Goal: Book appointment/travel/reservation

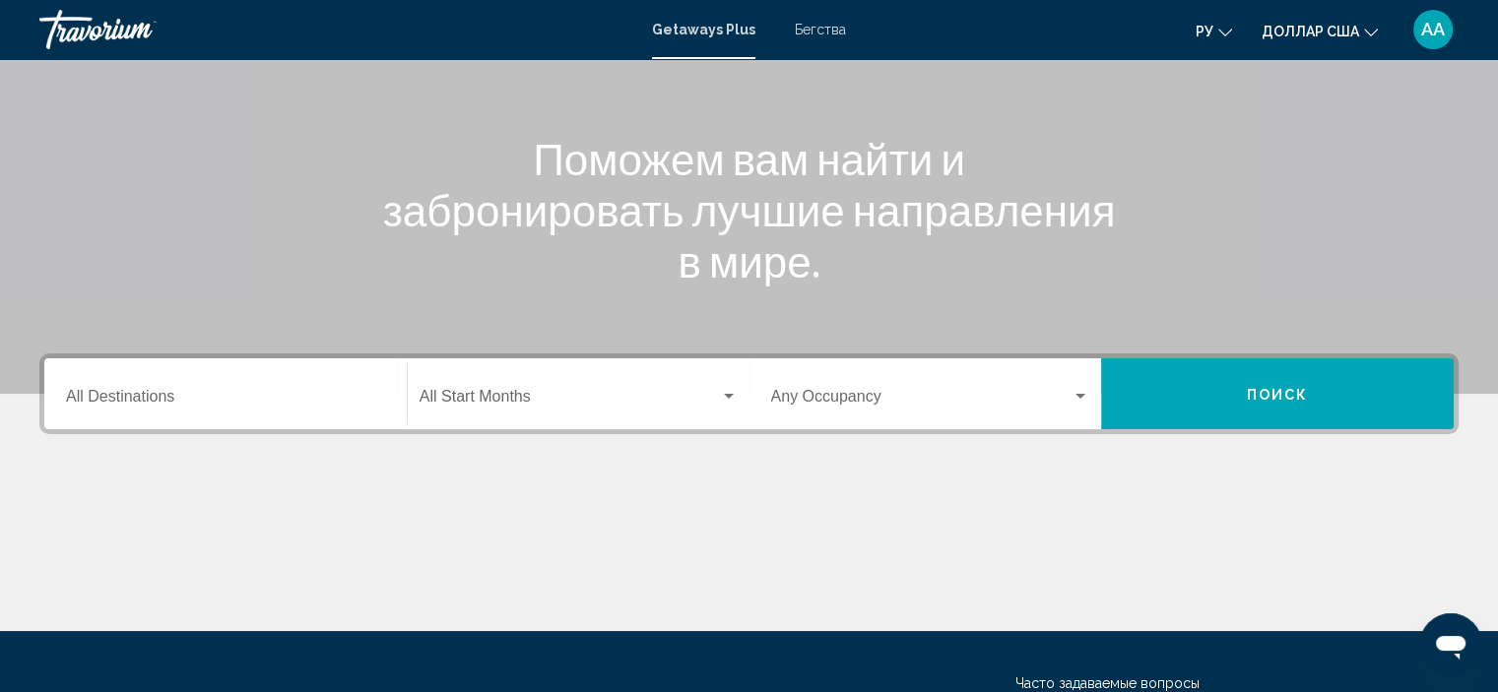
click at [266, 410] on div "Destination All Destinations" at bounding box center [225, 394] width 319 height 62
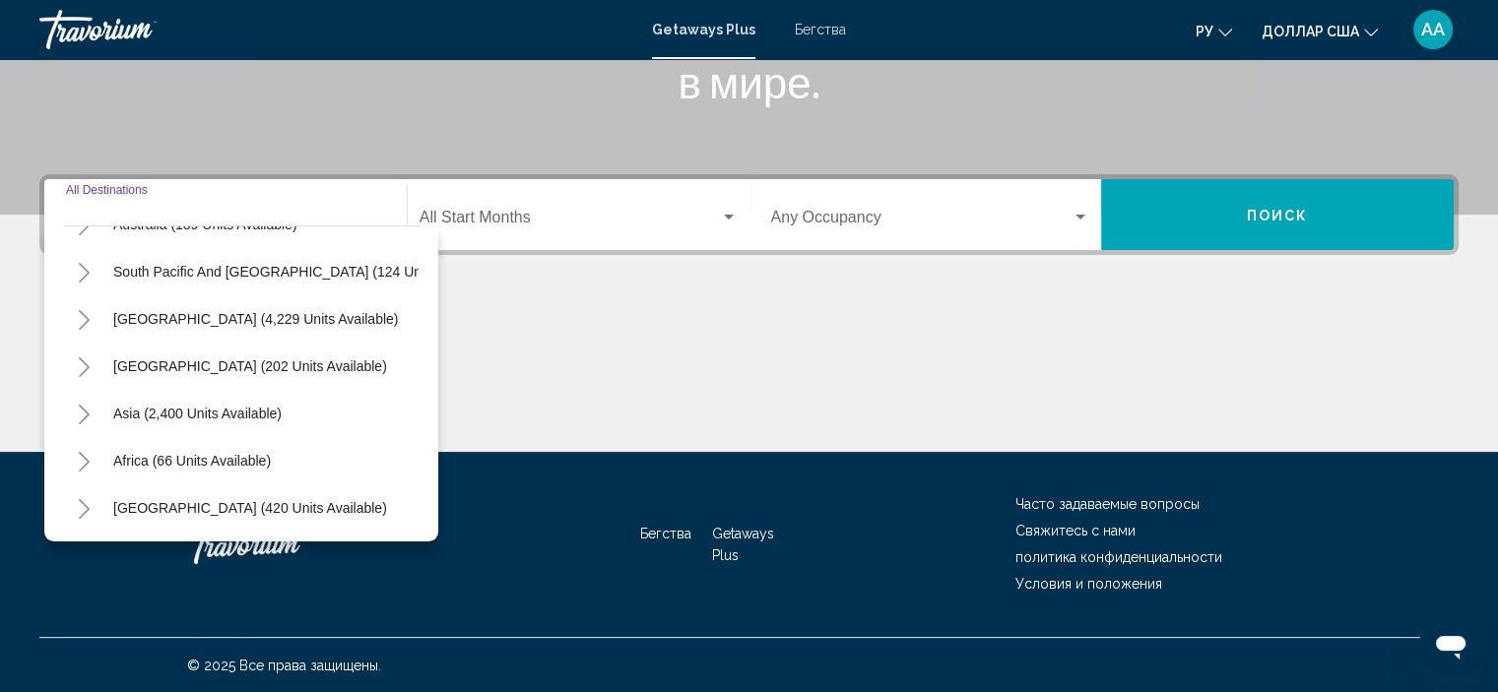
scroll to position [334, 0]
click at [266, 410] on button "Asia (2,400 units available)" at bounding box center [197, 413] width 188 height 45
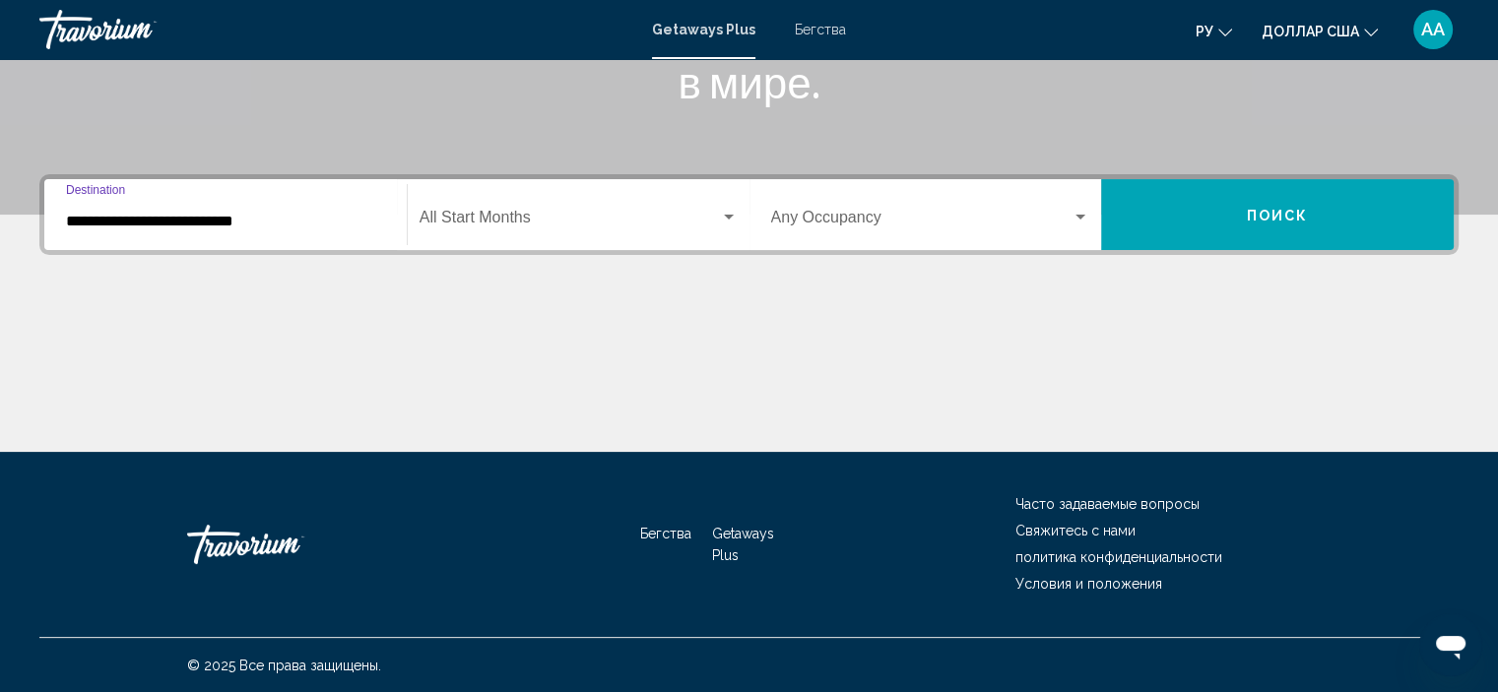
click at [260, 221] on input "**********" at bounding box center [225, 222] width 319 height 18
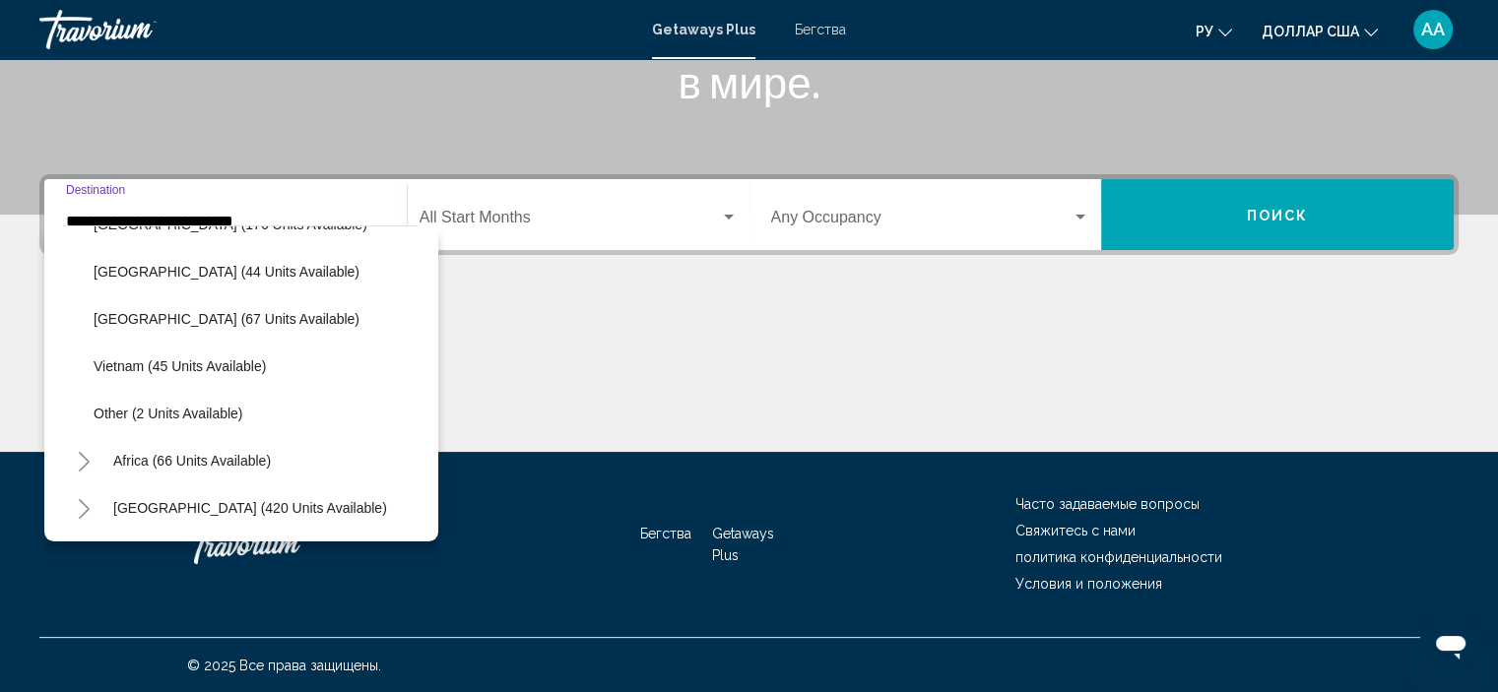
scroll to position [901, 0]
click at [227, 359] on span "Vietnam (45 units available)" at bounding box center [180, 367] width 172 height 16
type input "**********"
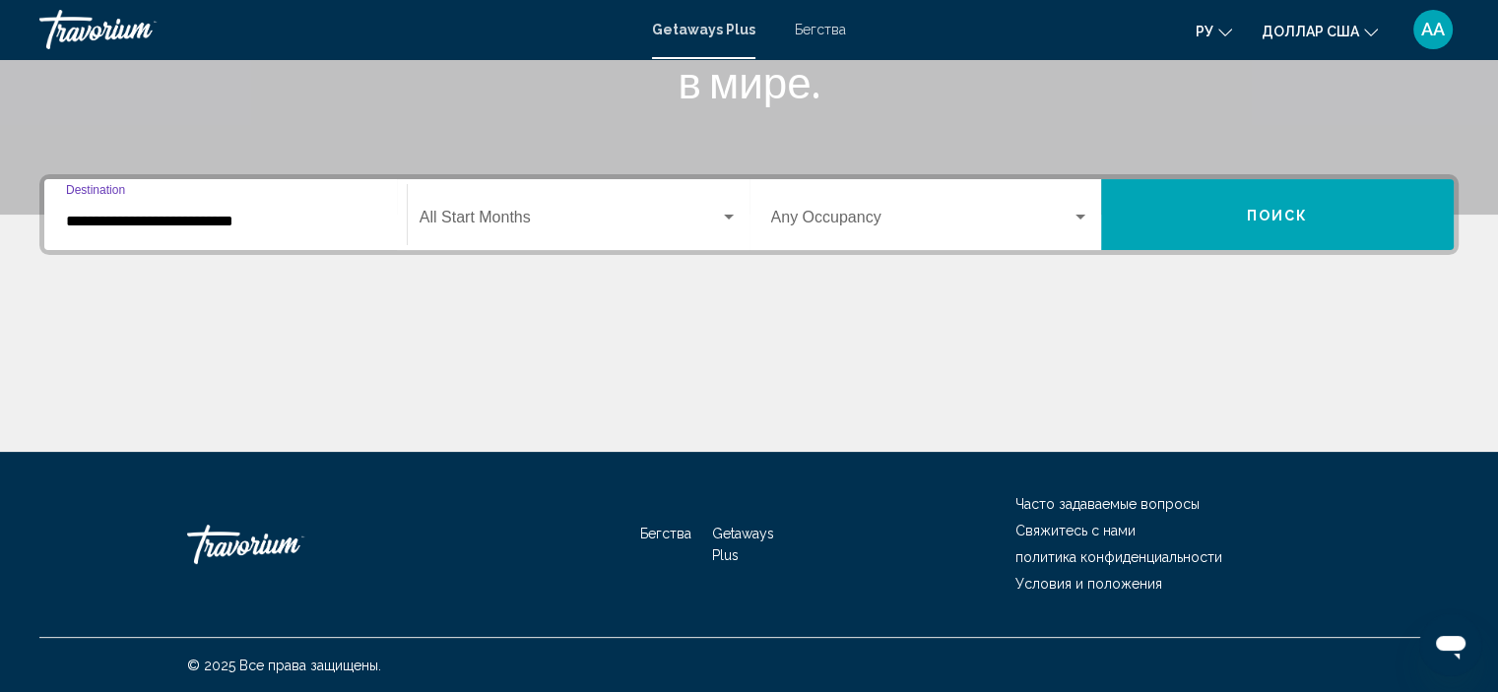
click at [521, 225] on span "Виджет поиска" at bounding box center [570, 222] width 300 height 18
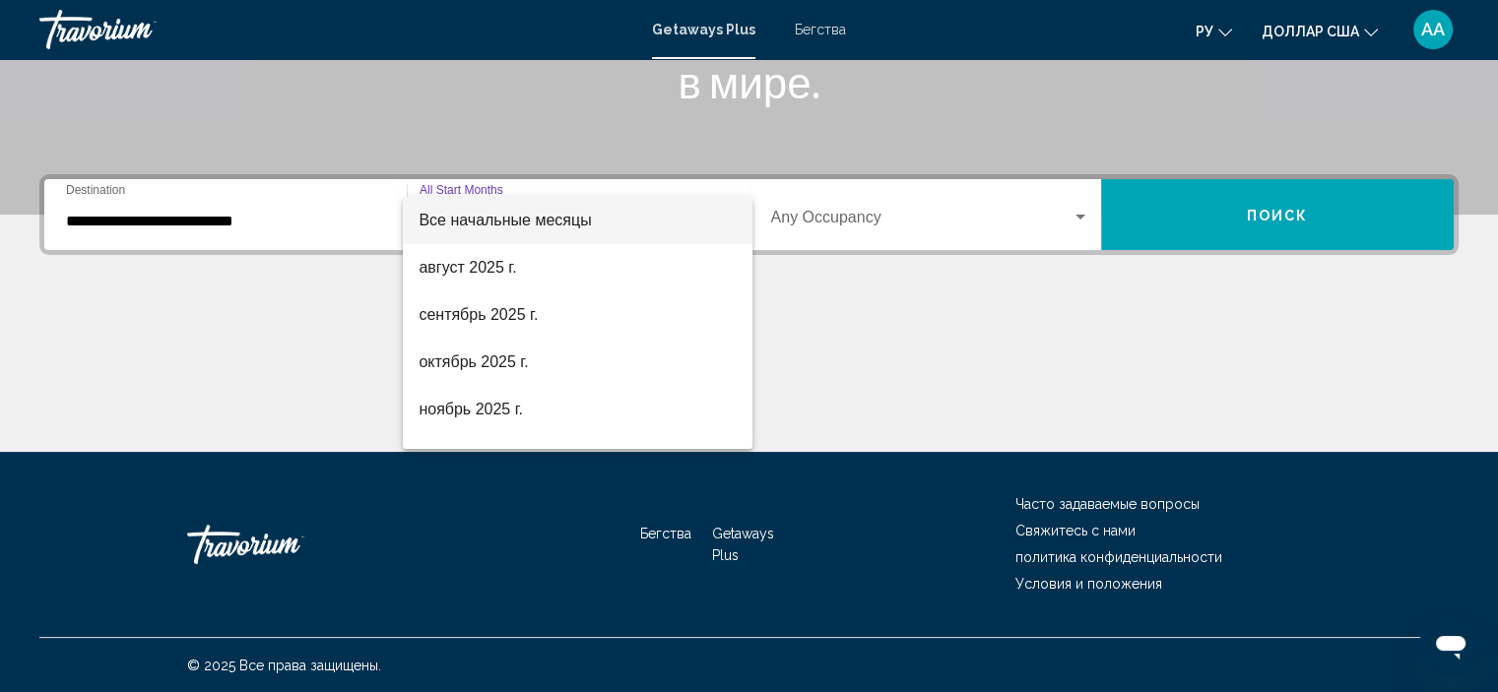
click at [843, 209] on div at bounding box center [749, 346] width 1498 height 692
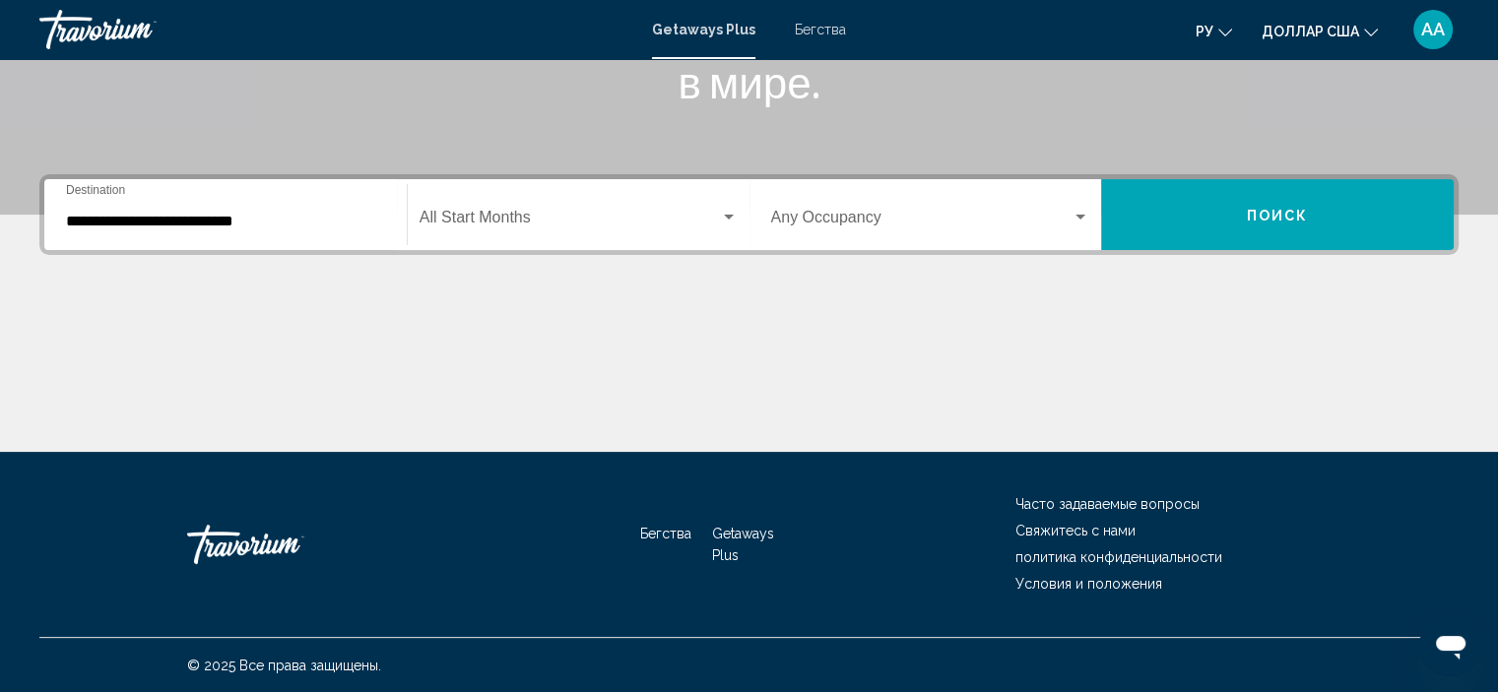
click at [843, 209] on div "Occupancy Any Occupancy" at bounding box center [930, 215] width 319 height 62
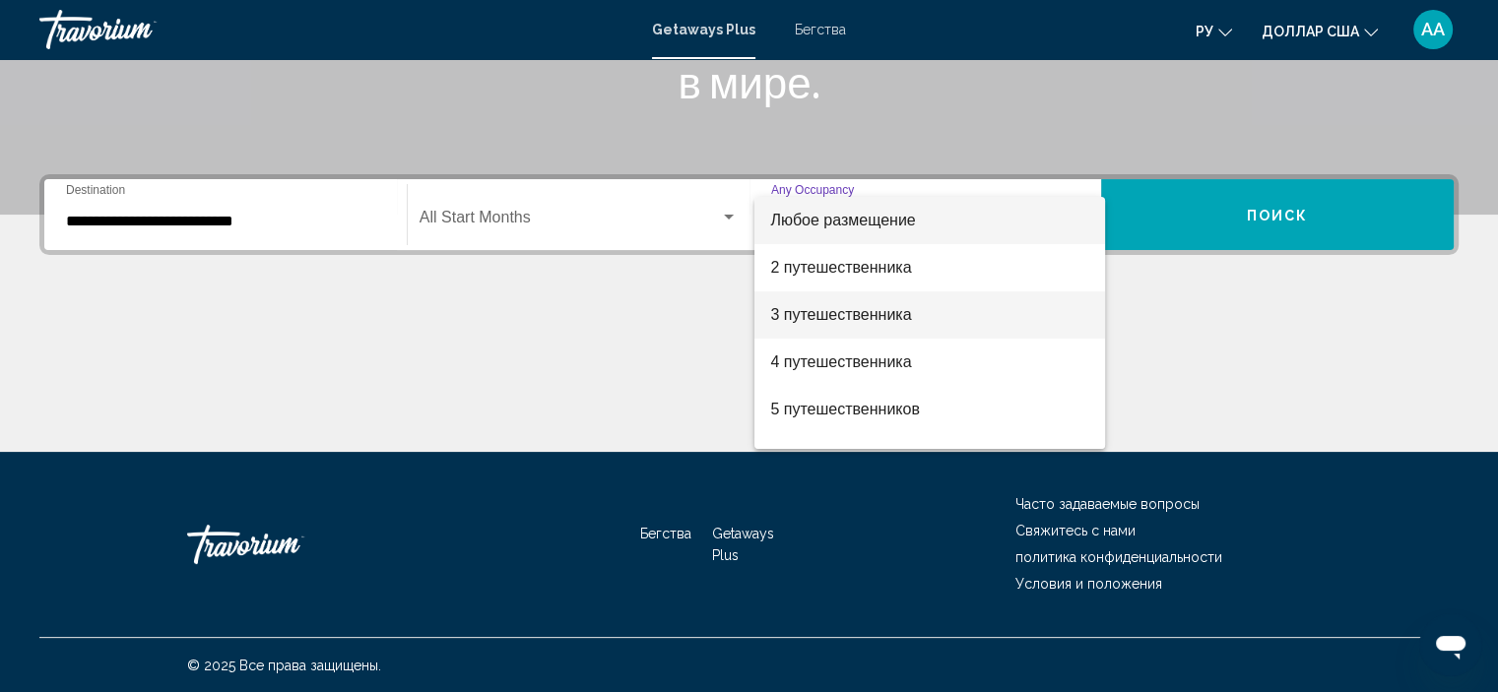
click at [835, 325] on span "3 путешественника" at bounding box center [929, 315] width 319 height 47
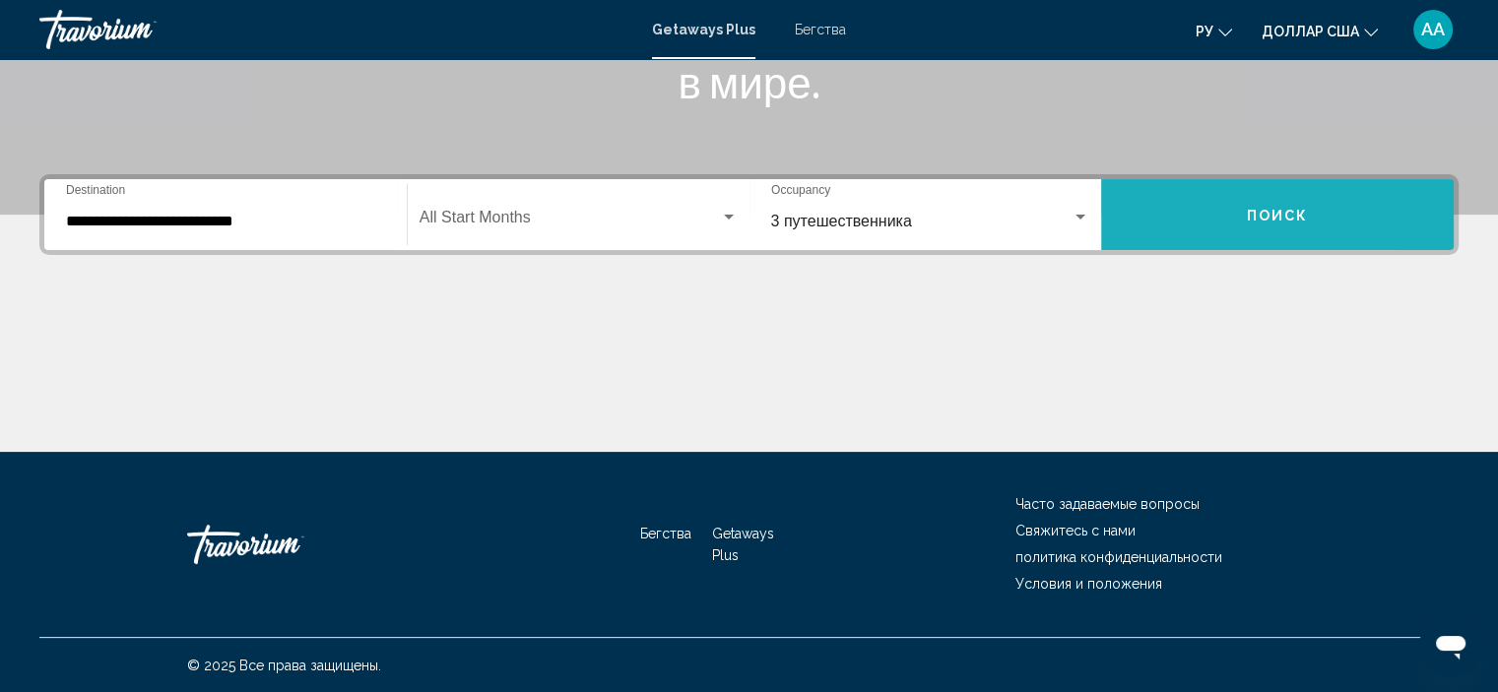
click at [1176, 212] on button "Поиск" at bounding box center [1277, 214] width 353 height 71
